Goal: Obtain resource: Download file/media

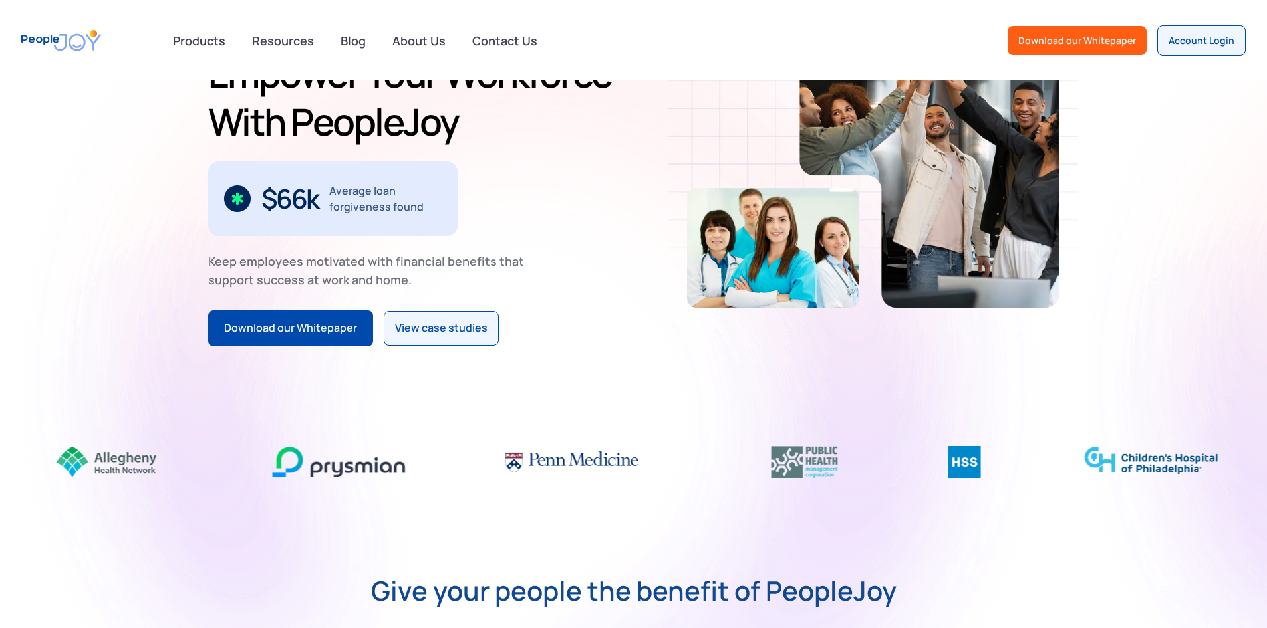
scroll to position [133, 0]
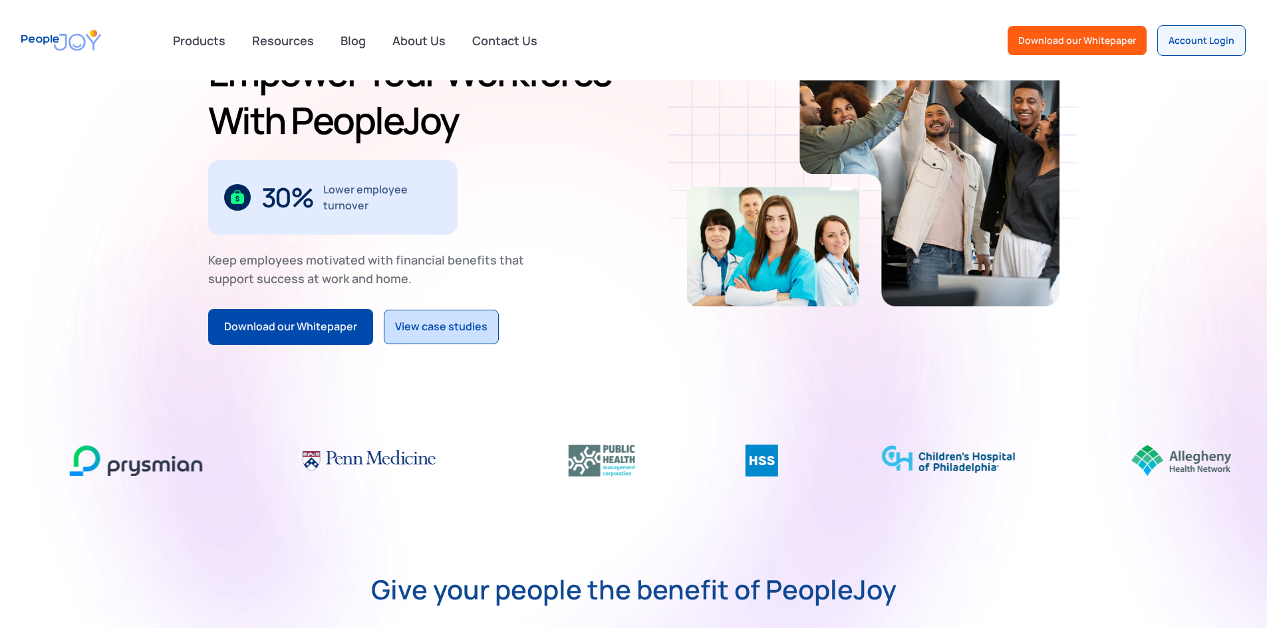
click at [384, 337] on link "View case studies" at bounding box center [441, 327] width 115 height 35
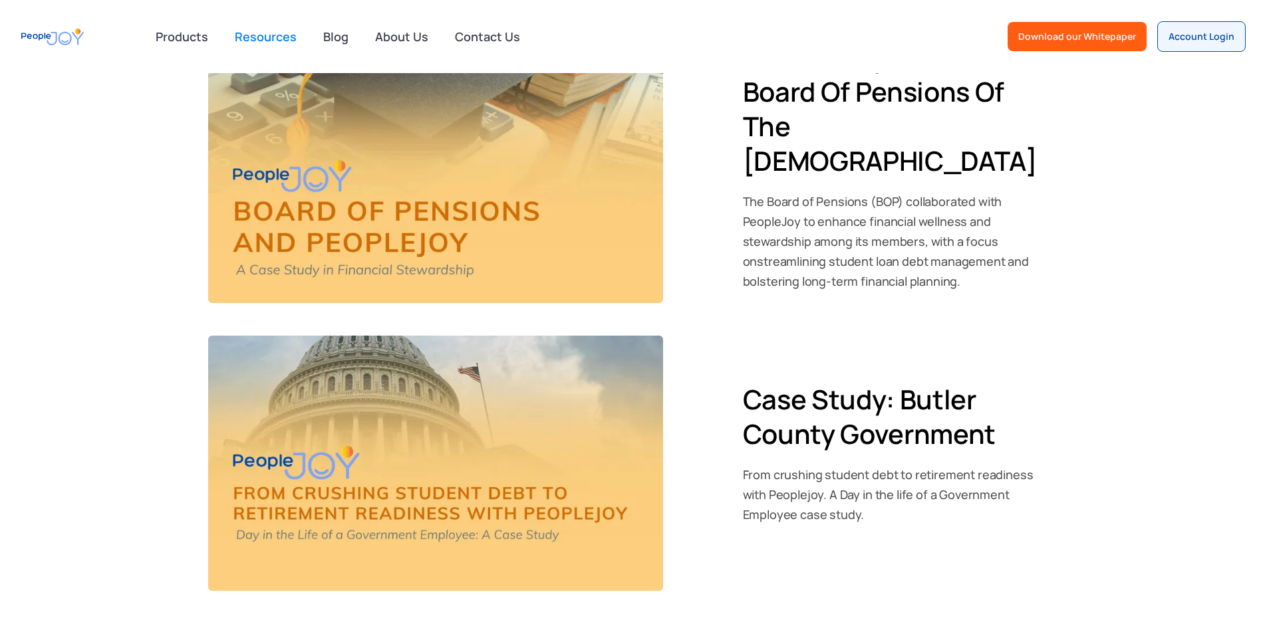
scroll to position [1584, 0]
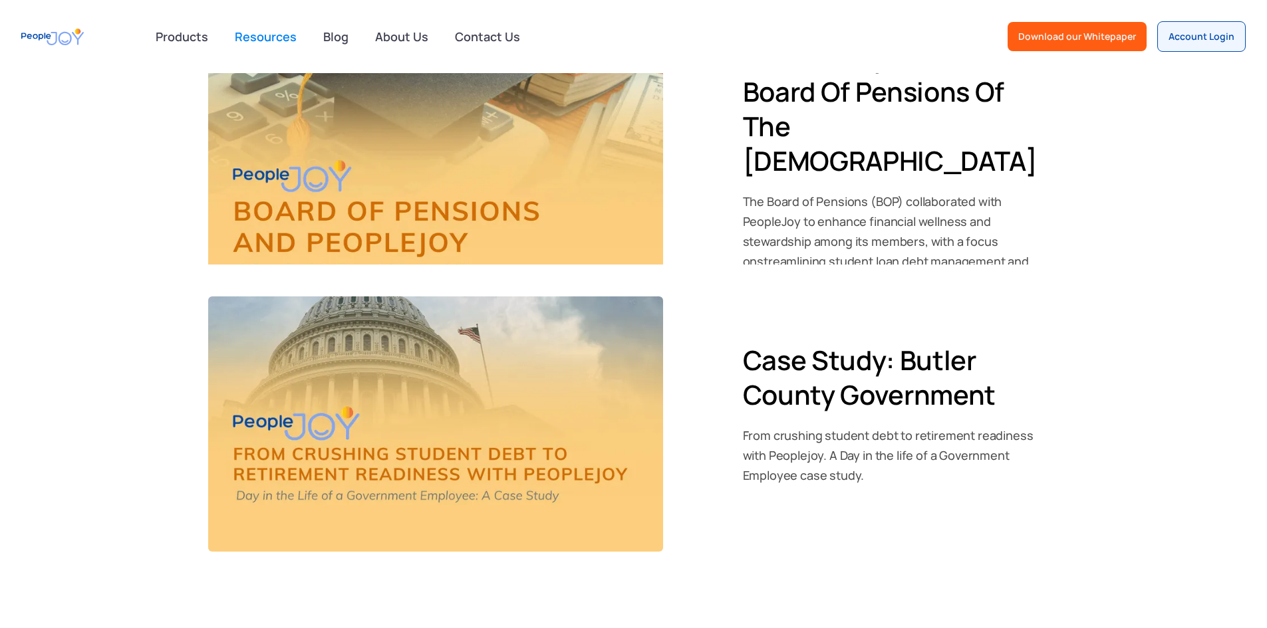
click at [321, 402] on img at bounding box center [435, 425] width 455 height 256
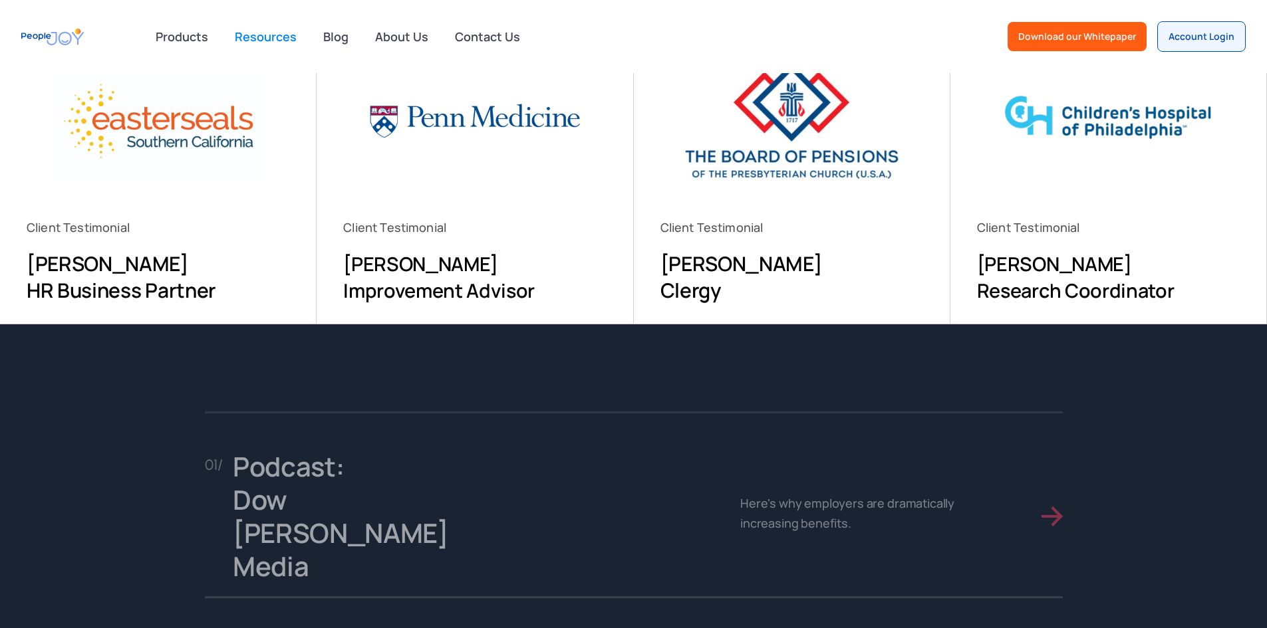
scroll to position [0, 0]
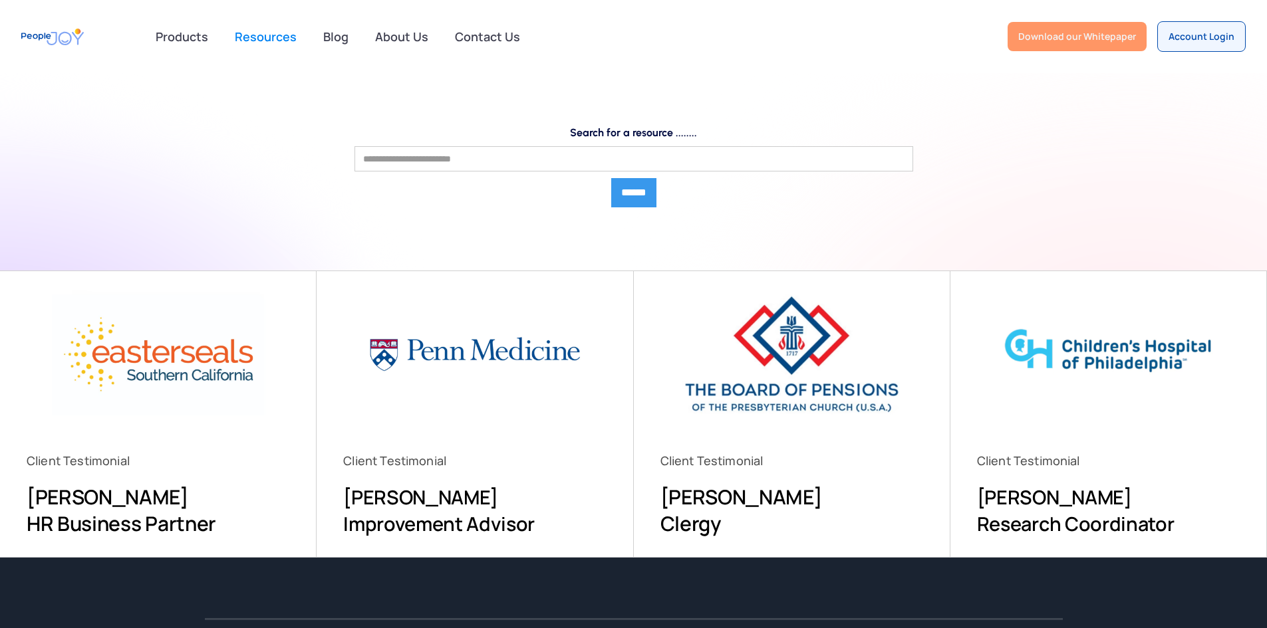
click at [1069, 29] on link "Download our Whitepaper" at bounding box center [1076, 36] width 139 height 29
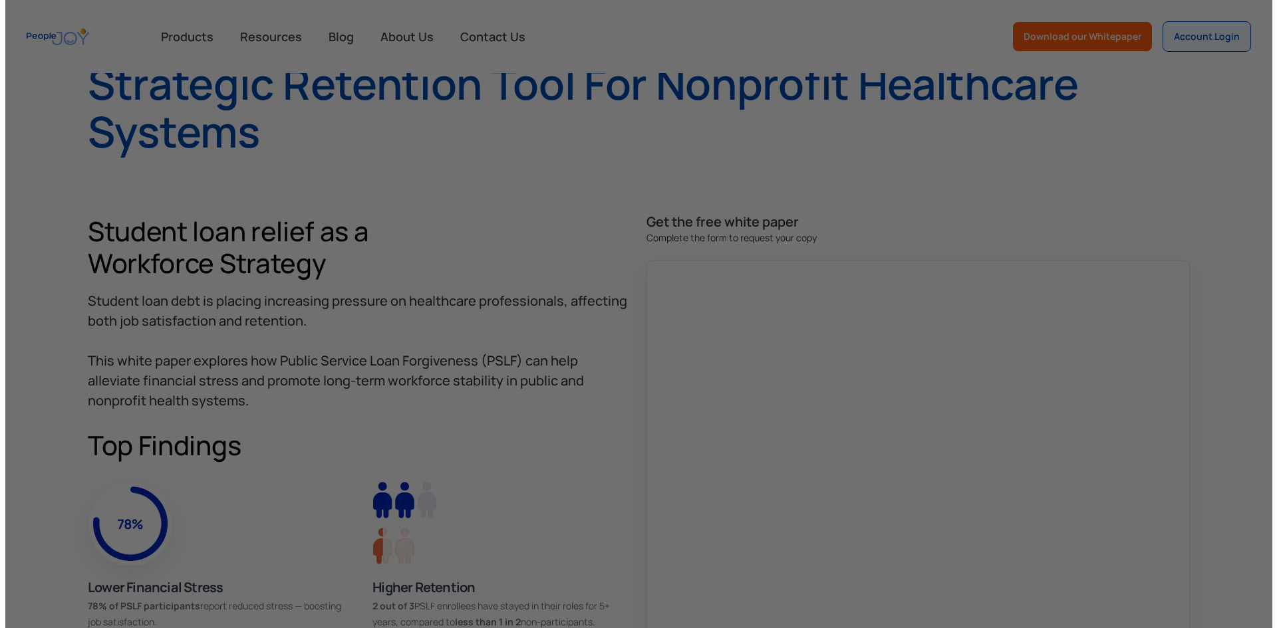
scroll to position [535, 0]
